Goal: Transaction & Acquisition: Purchase product/service

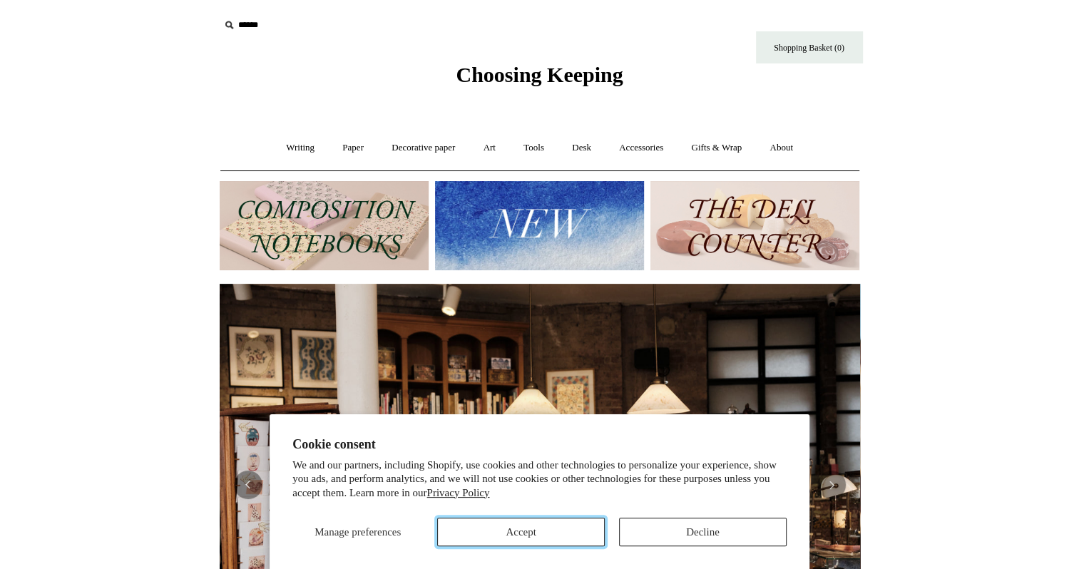
click at [518, 526] on button "Accept" at bounding box center [521, 532] width 168 height 29
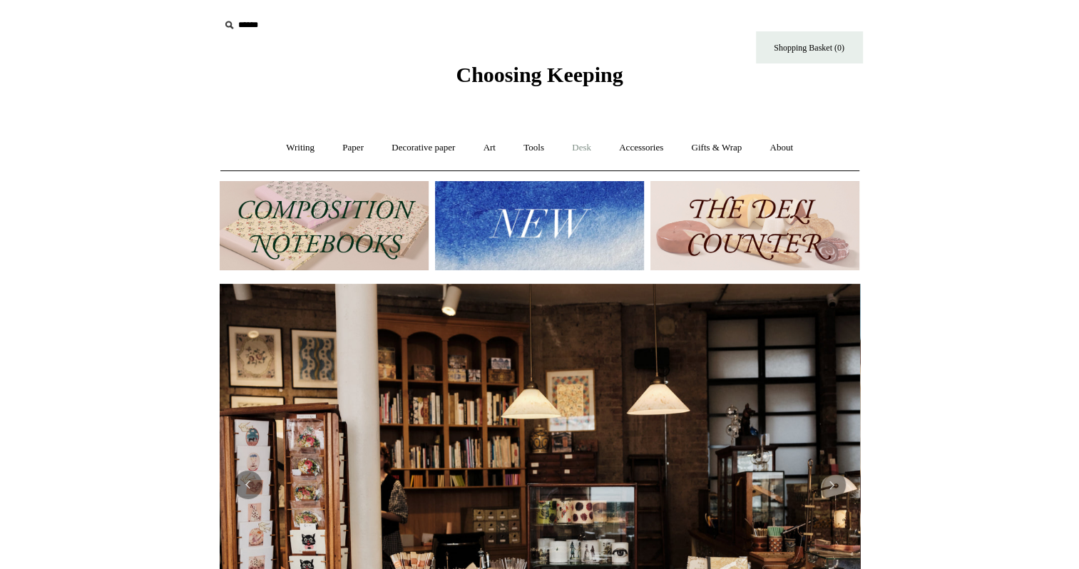
click at [592, 150] on link "Desk +" at bounding box center [581, 148] width 45 height 38
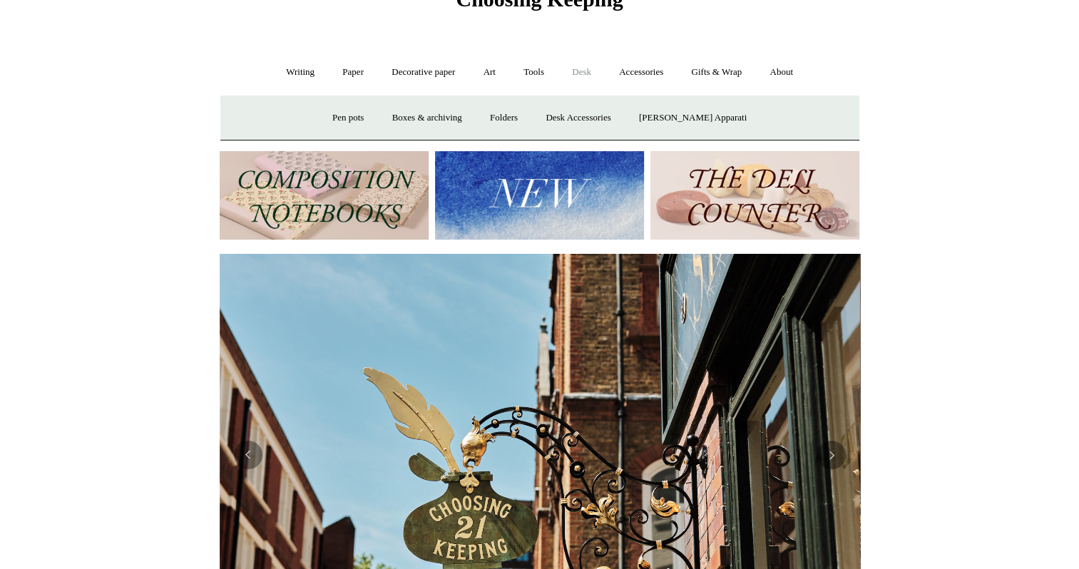
scroll to position [143, 0]
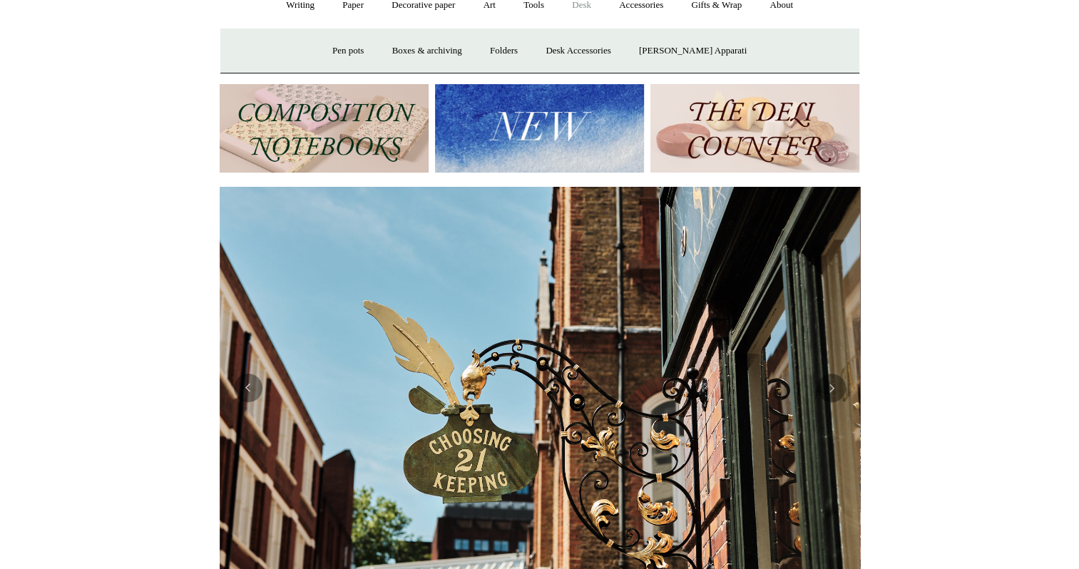
click at [551, 142] on img at bounding box center [539, 128] width 209 height 89
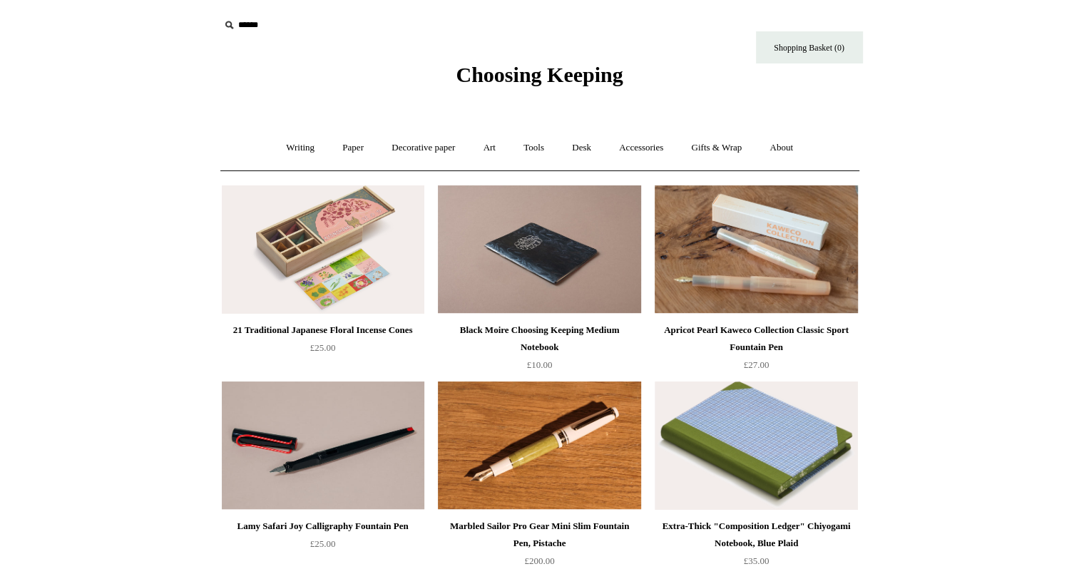
click at [228, 21] on icon at bounding box center [229, 25] width 16 height 16
click at [271, 27] on input "text" at bounding box center [307, 25] width 175 height 26
type input "**********"
click at [375, 12] on input "*" at bounding box center [382, 24] width 14 height 25
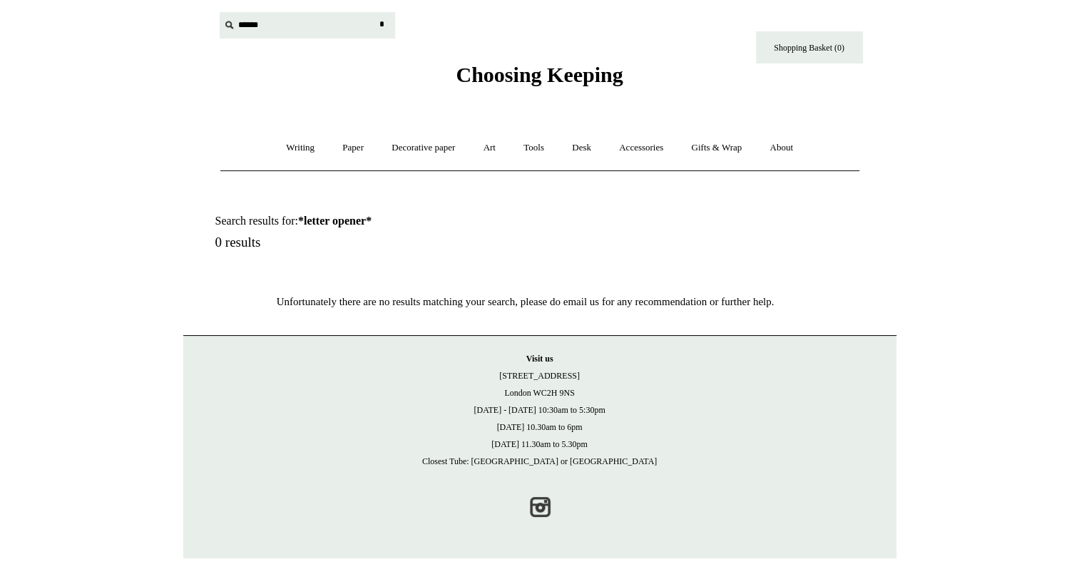
click at [271, 26] on input "text" at bounding box center [307, 25] width 175 height 26
type input "**********"
click at [375, 12] on input "*" at bounding box center [382, 24] width 14 height 25
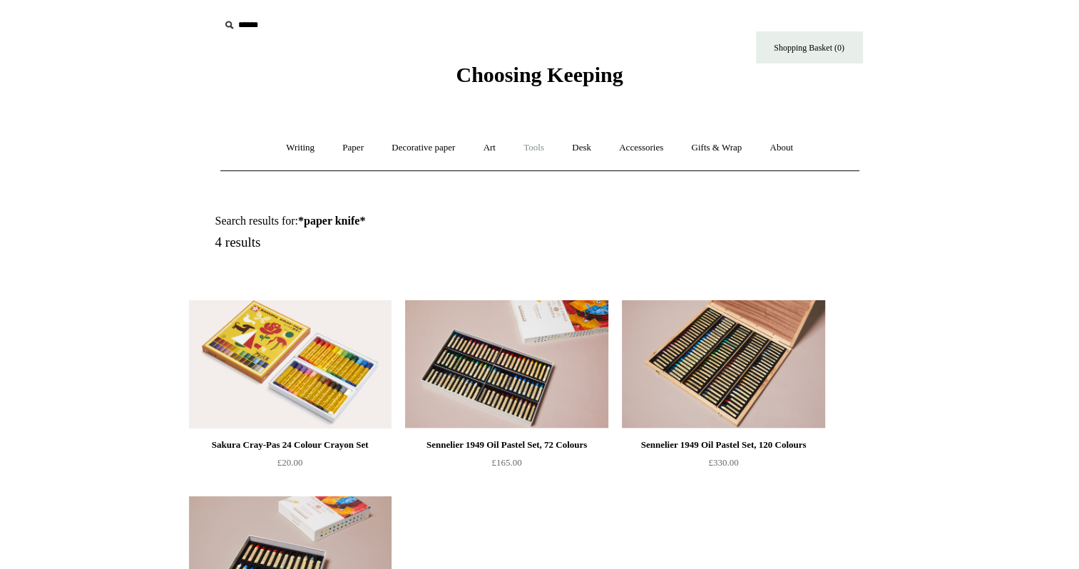
click at [535, 143] on link "Tools +" at bounding box center [533, 148] width 46 height 38
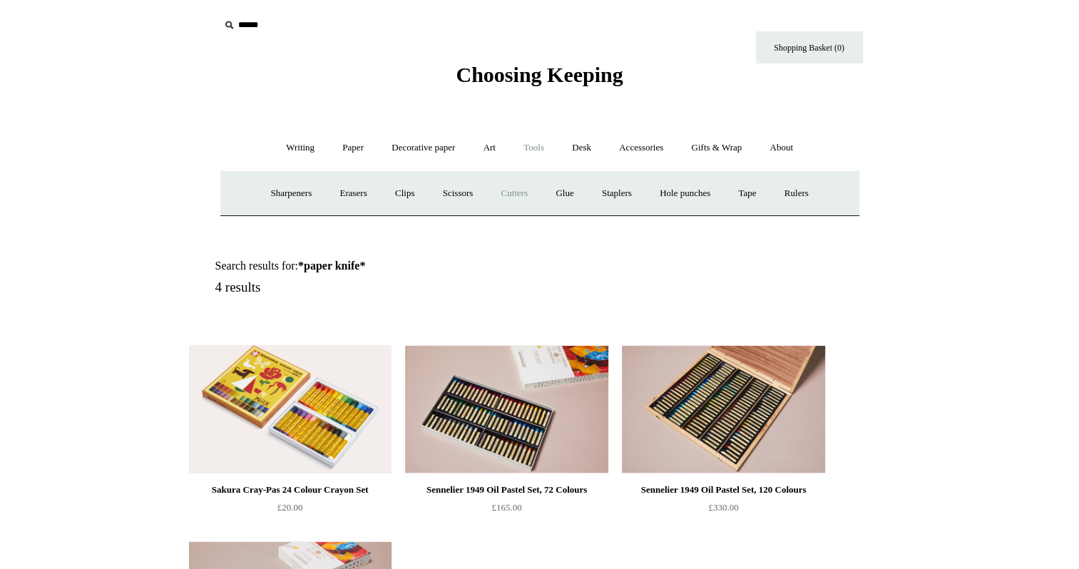
click at [513, 192] on link "Cutters" at bounding box center [514, 194] width 53 height 38
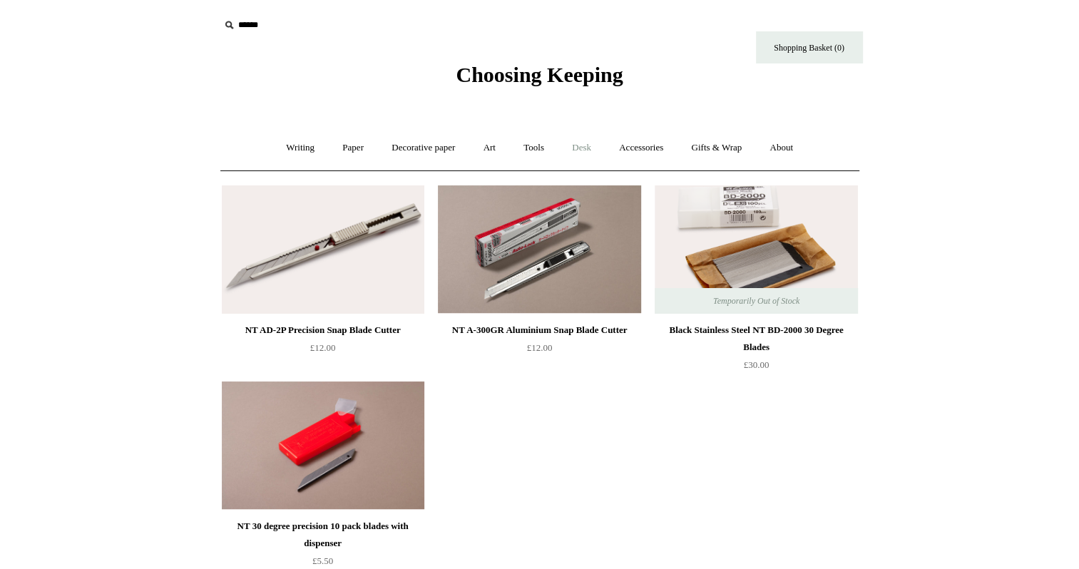
click at [584, 150] on link "Desk +" at bounding box center [581, 148] width 45 height 38
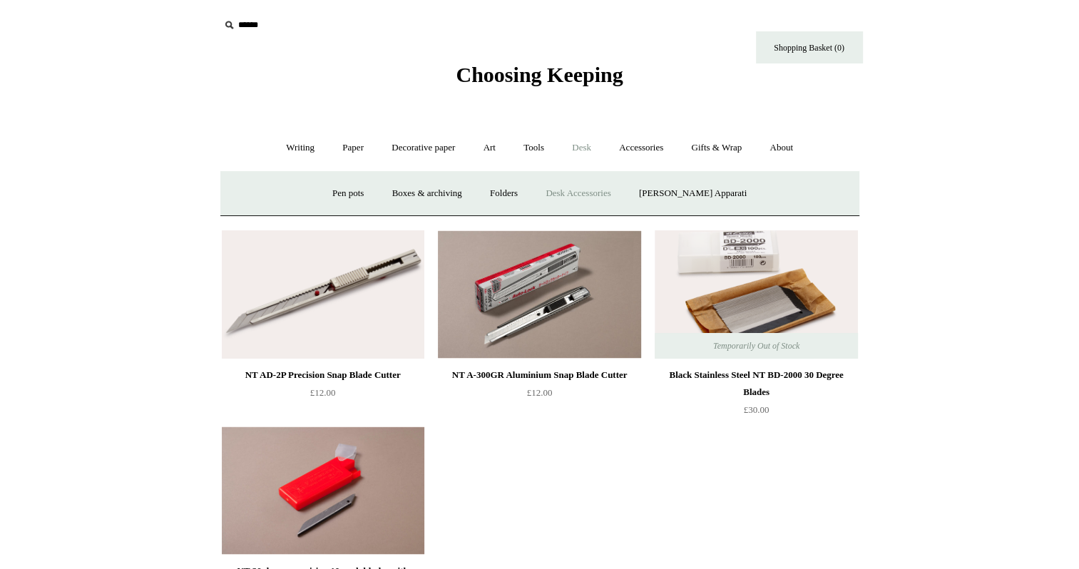
click at [578, 193] on link "Desk Accessories" at bounding box center [578, 194] width 91 height 38
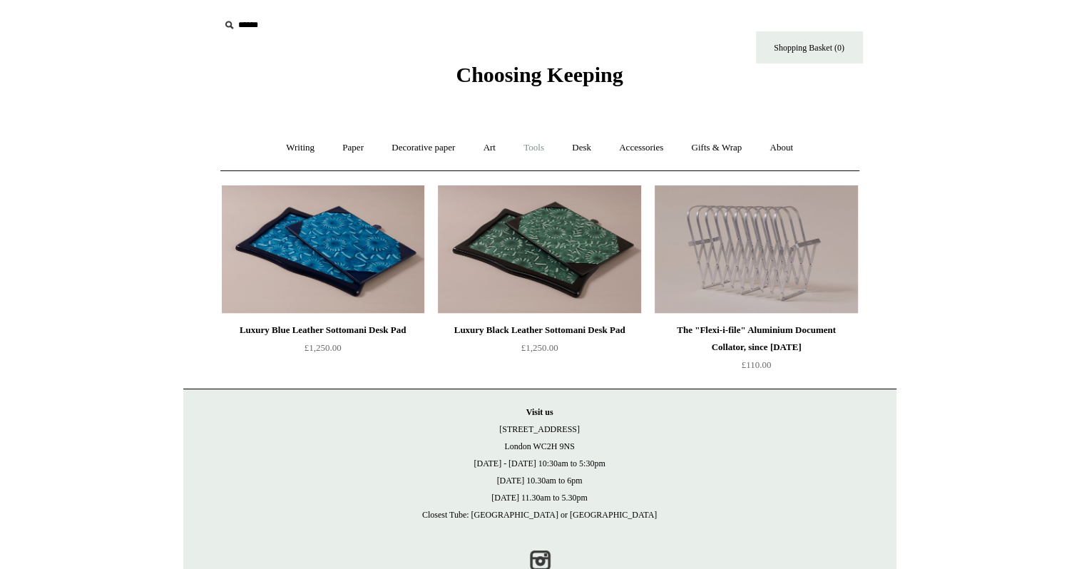
click at [535, 150] on link "Tools +" at bounding box center [533, 148] width 46 height 38
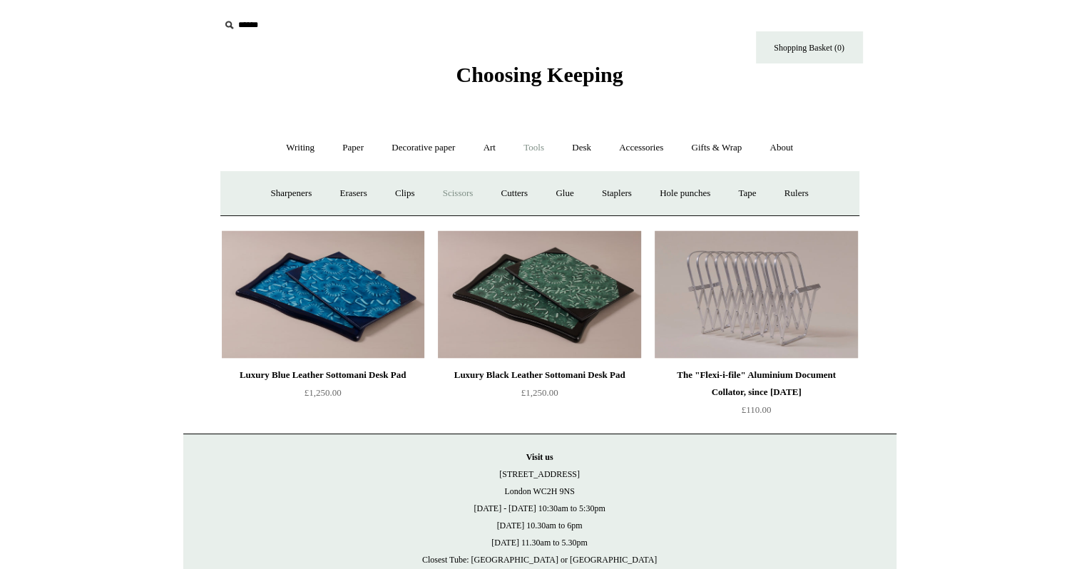
click at [449, 191] on link "Scissors" at bounding box center [458, 194] width 56 height 38
